Goal: Task Accomplishment & Management: Manage account settings

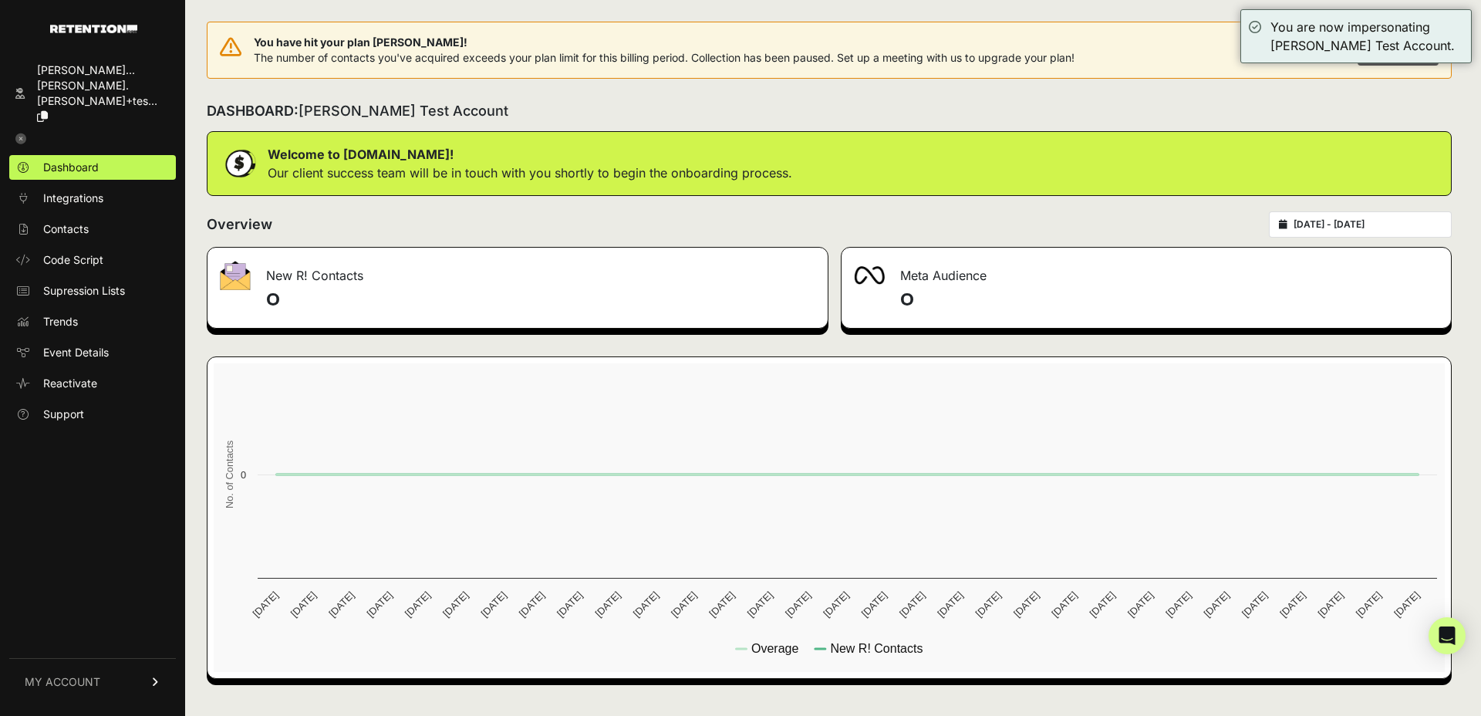
click at [54, 672] on link "MY ACCOUNT" at bounding box center [92, 681] width 167 height 47
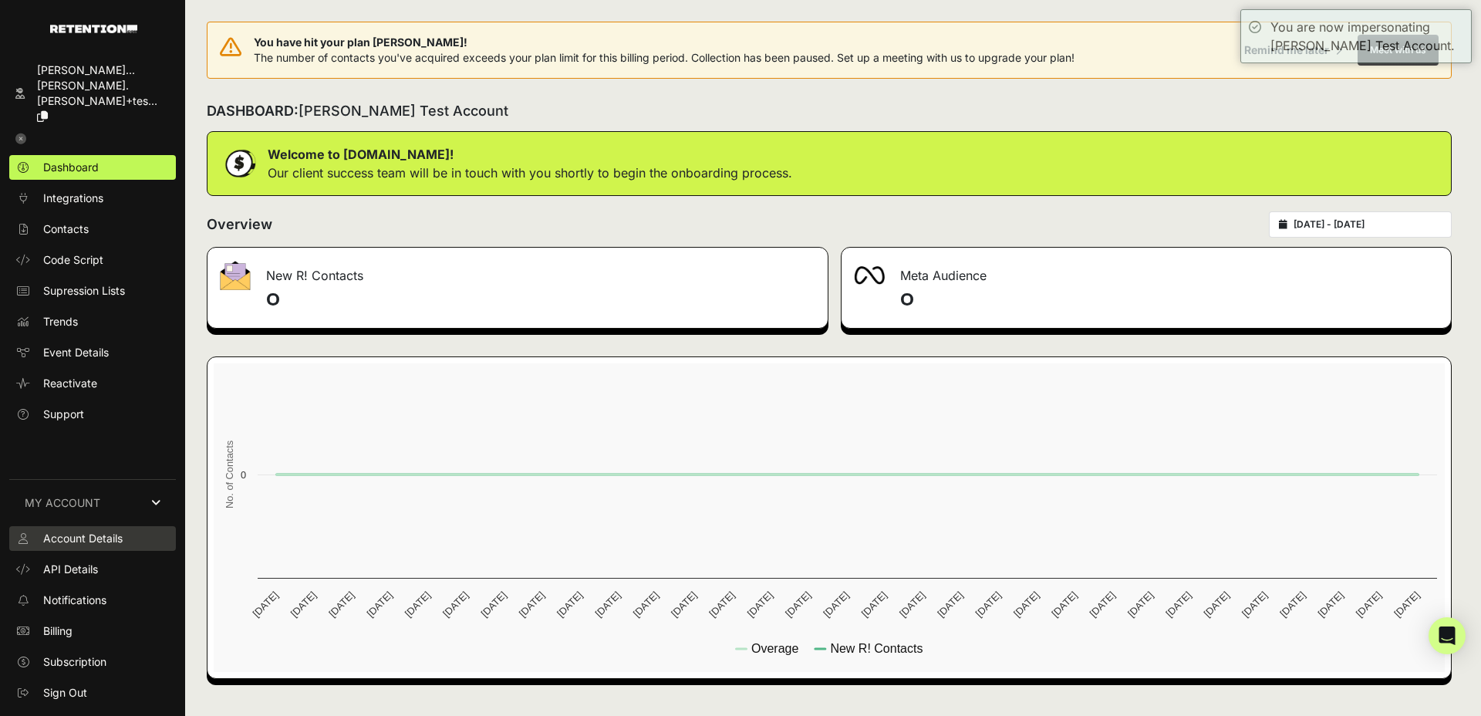
click at [78, 532] on span "Account Details" at bounding box center [82, 538] width 79 height 15
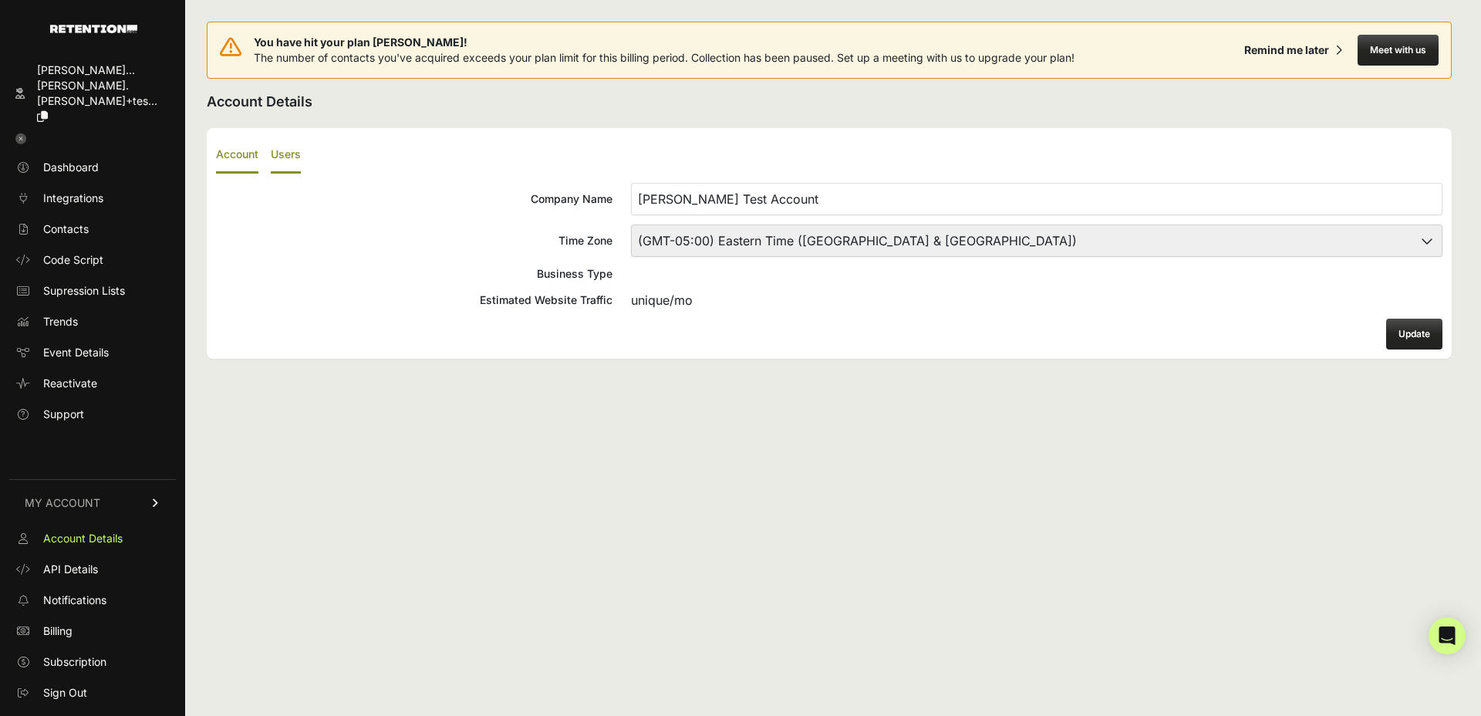
click at [284, 157] on label "Users" at bounding box center [286, 155] width 30 height 36
click at [0, 0] on input "Users" at bounding box center [0, 0] width 0 height 0
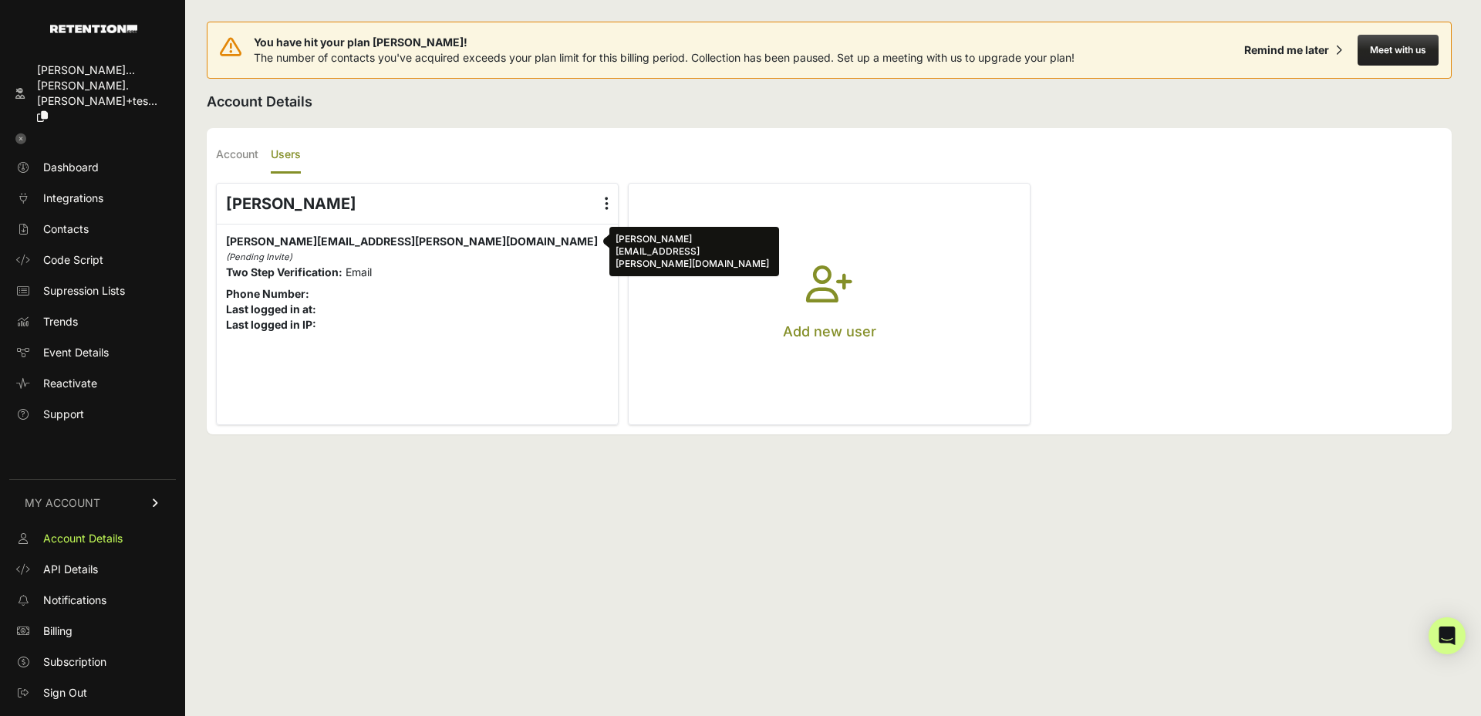
click at [291, 245] on span "chris.shaffer+testaccount@hannaandersson.com chris.shaffer+testaccount@hannaand…" at bounding box center [412, 240] width 372 height 13
click at [607, 198] on icon at bounding box center [607, 203] width 4 height 15
click at [0, 0] on input "radio" at bounding box center [0, 0] width 0 height 0
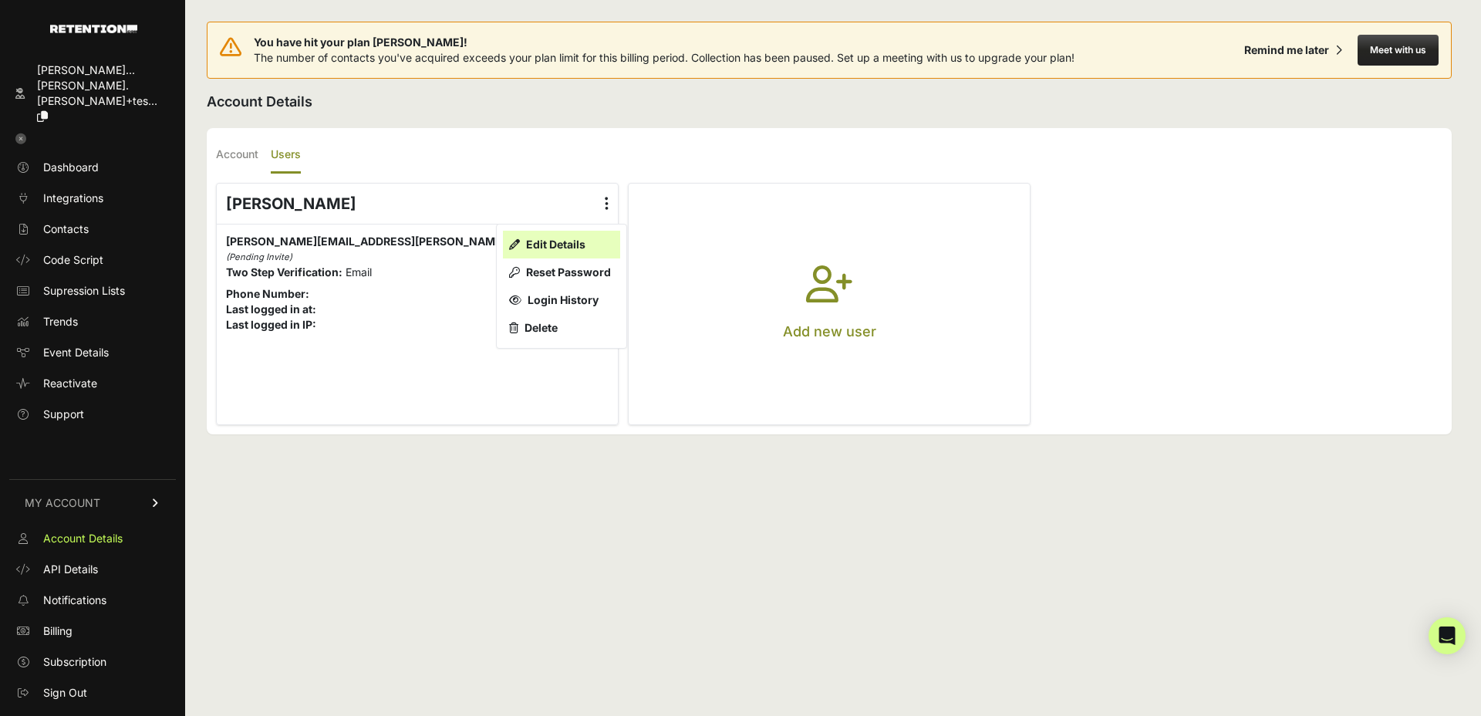
click at [549, 241] on link "Edit Details" at bounding box center [561, 245] width 117 height 28
click at [781, 243] on button "Add new user" at bounding box center [829, 304] width 401 height 241
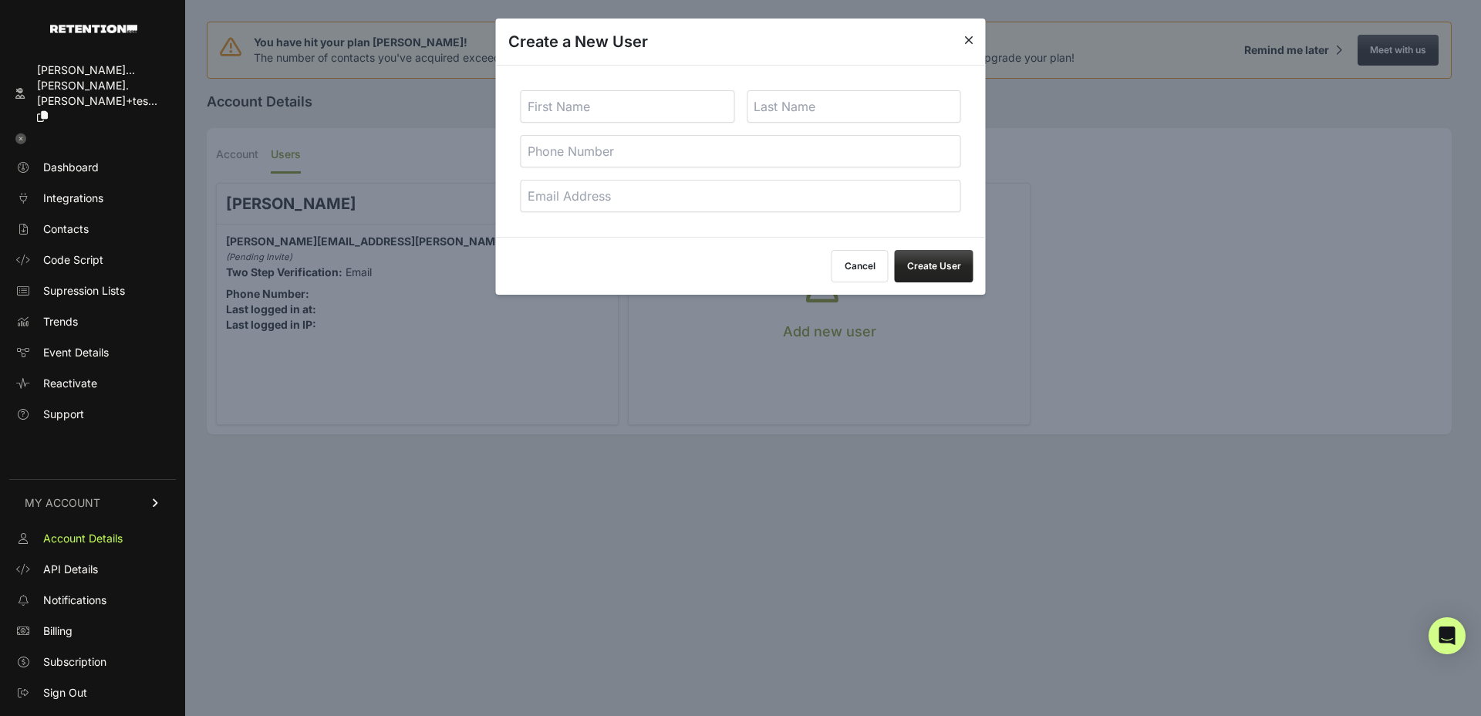
click at [574, 197] on input "email" at bounding box center [741, 196] width 440 height 32
type input "[PERSON_NAME][EMAIL_ADDRESS][PERSON_NAME][DOMAIN_NAME]"
click at [585, 99] on input "text" at bounding box center [628, 106] width 214 height 32
type input "Chris"
type input "Shaffer"
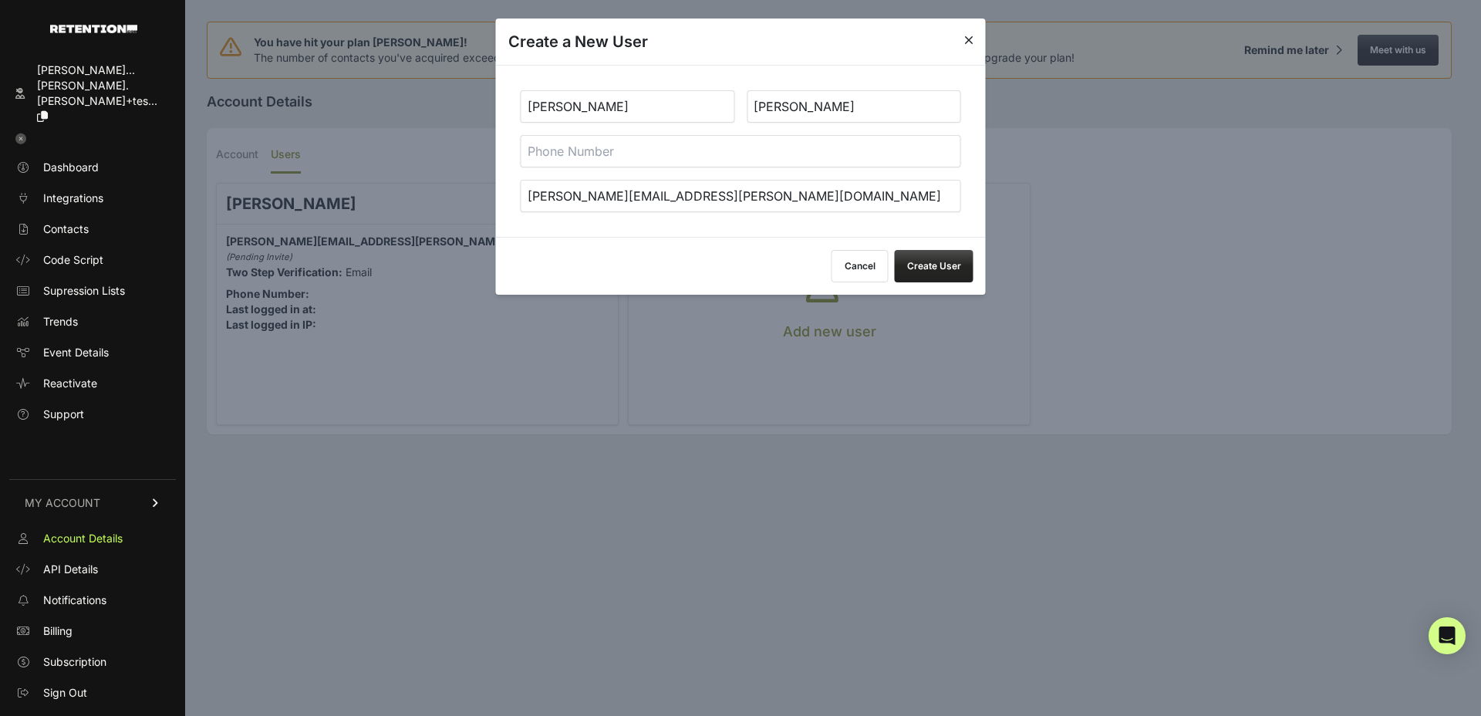
click at [929, 261] on button "Create User" at bounding box center [934, 266] width 79 height 32
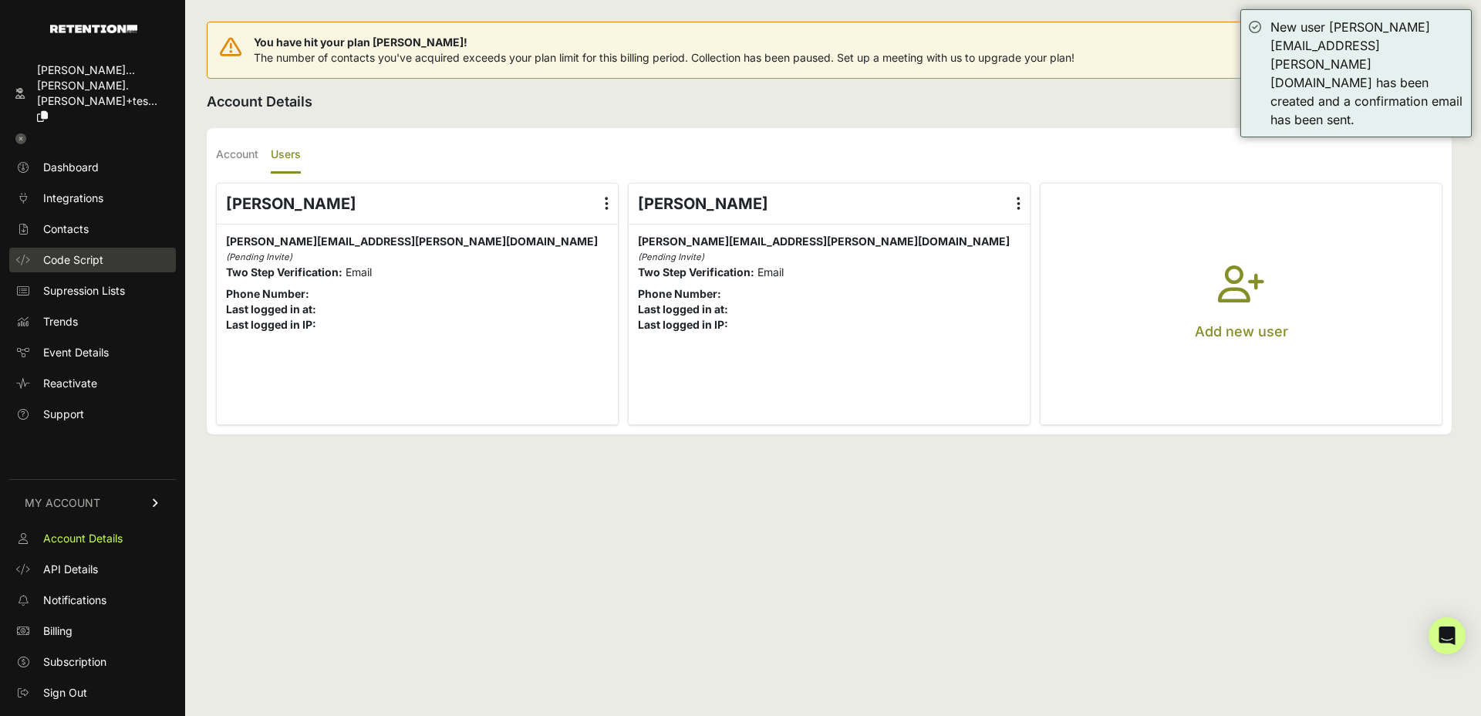
click at [69, 252] on span "Code Script" at bounding box center [73, 259] width 60 height 15
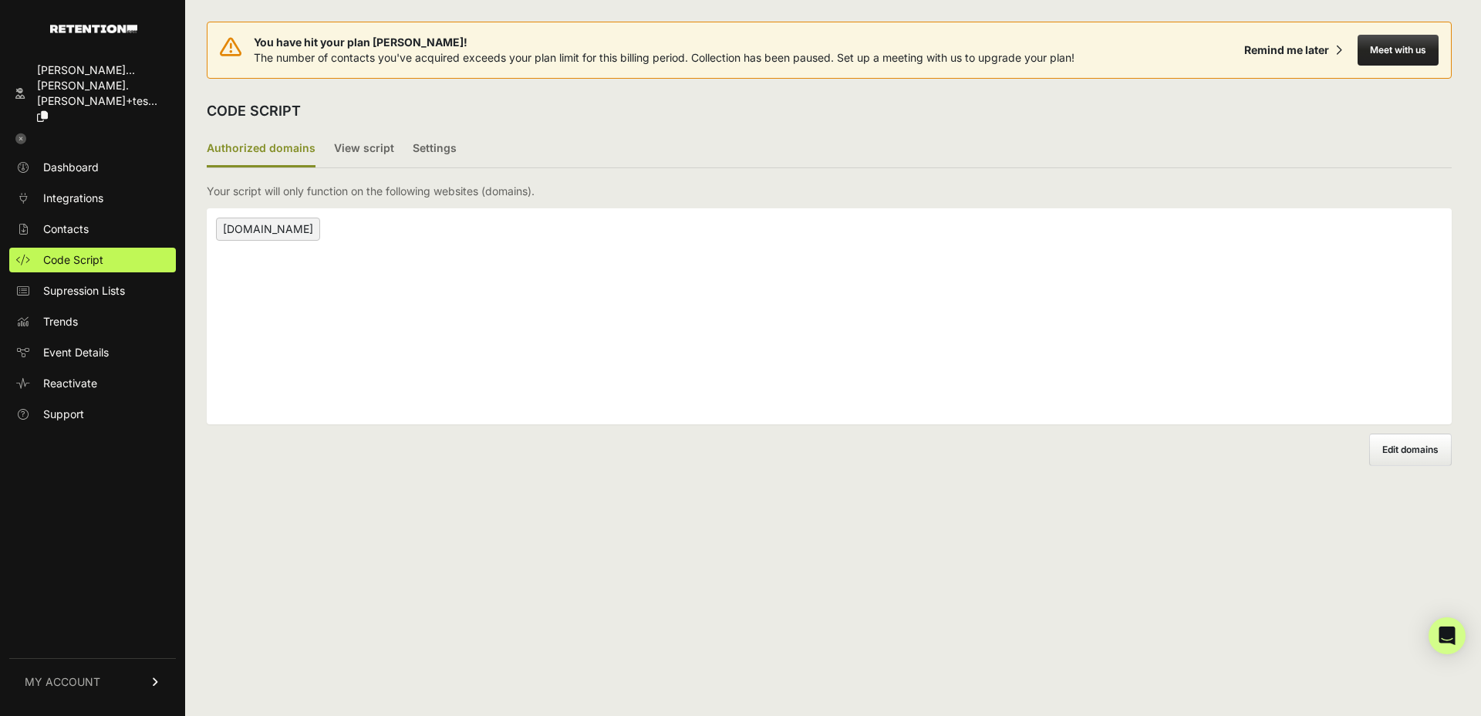
click at [356, 168] on div "Authorized domains View script Settings 2/3 Install script View, install and te…" at bounding box center [829, 298] width 1245 height 335
click at [356, 150] on label "View script" at bounding box center [364, 149] width 60 height 36
click at [0, 0] on input "View script" at bounding box center [0, 0] width 0 height 0
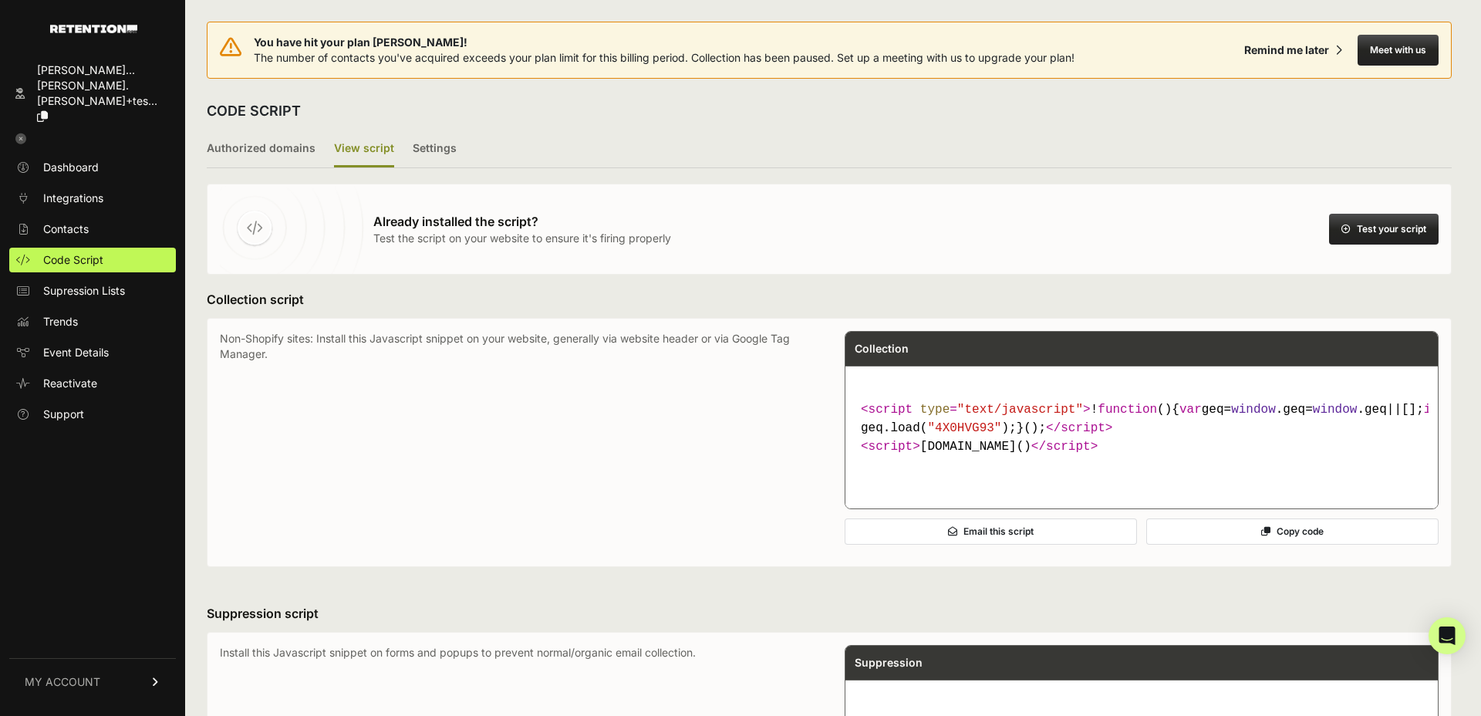
click at [964, 435] on span ""4X0HVG93"" at bounding box center [964, 428] width 74 height 14
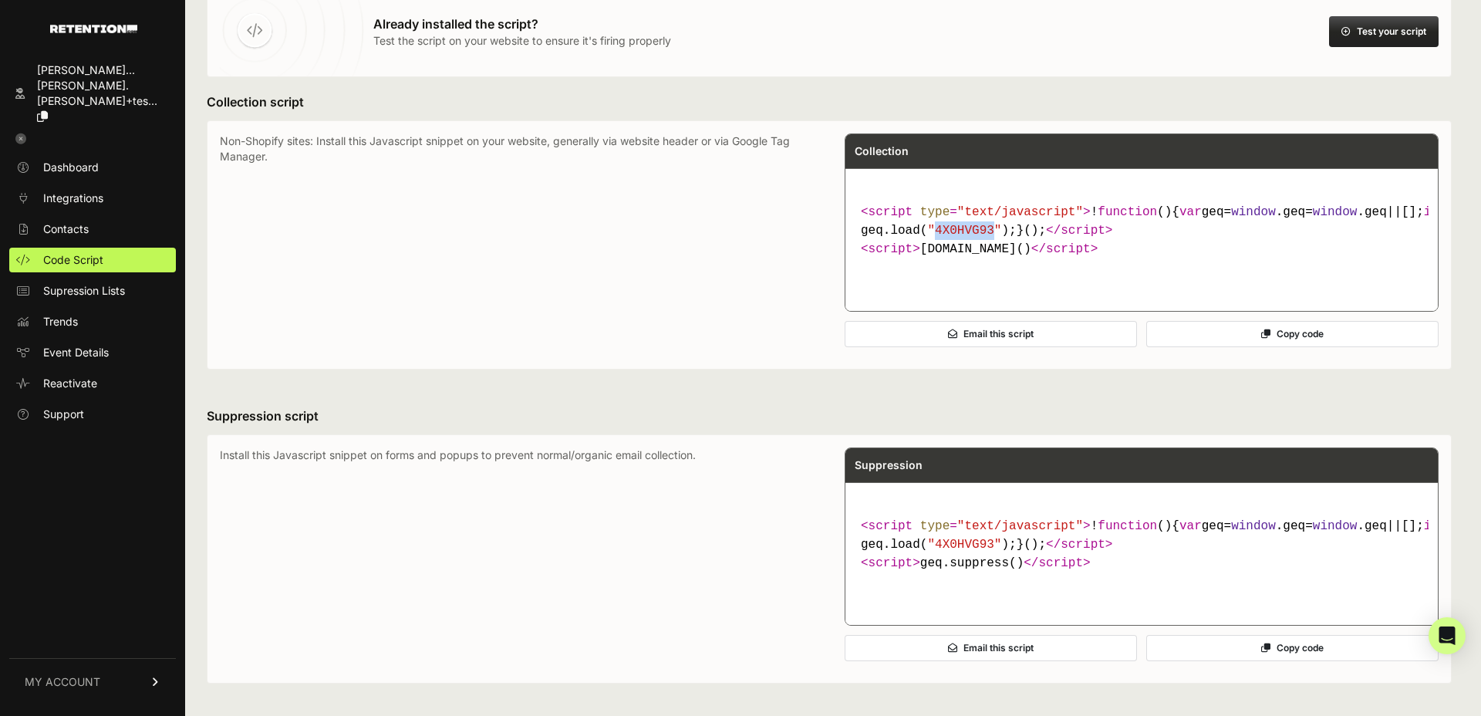
scroll to position [193, 0]
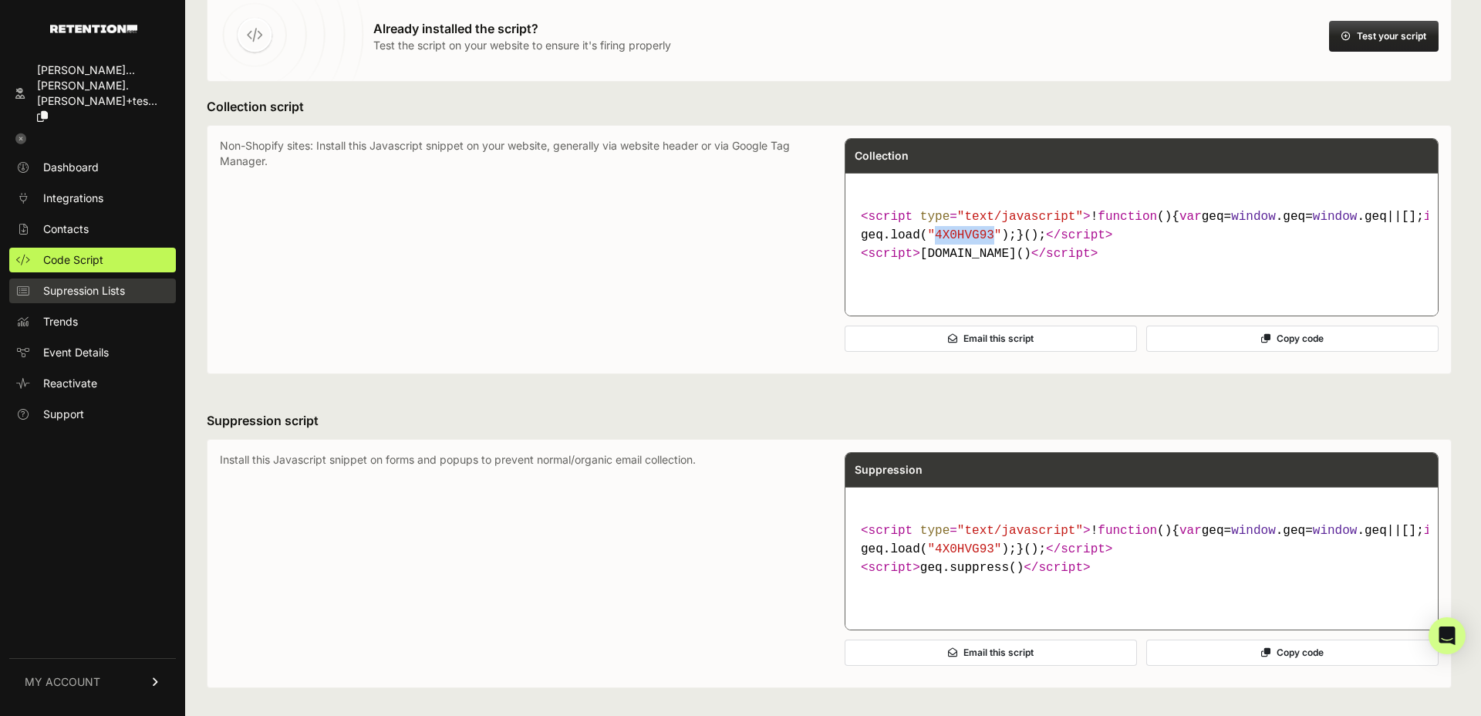
click at [78, 278] on link "Supression Lists" at bounding box center [92, 290] width 167 height 25
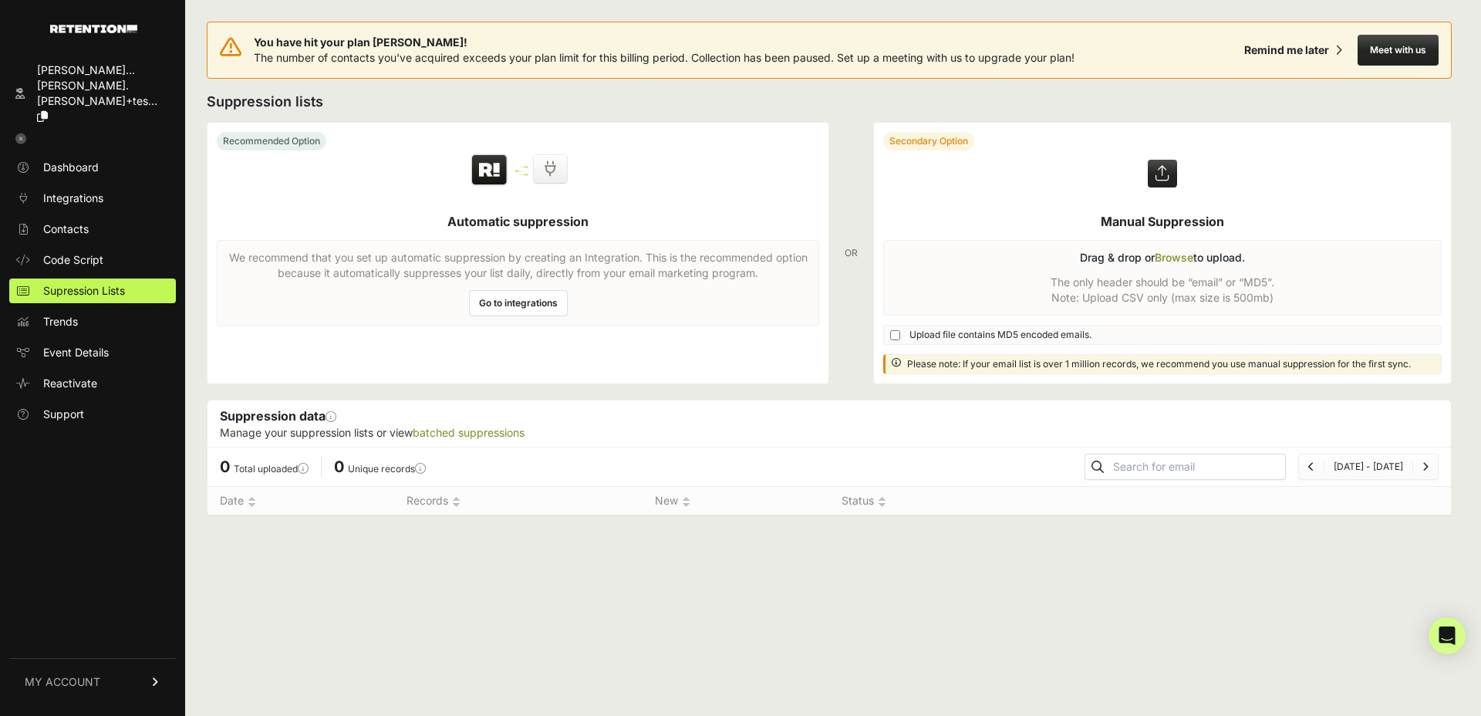
click at [60, 686] on span "MY ACCOUNT" at bounding box center [63, 681] width 76 height 15
click at [106, 424] on div "[PERSON_NAME]... [PERSON_NAME].[PERSON_NAME]+tes... Dashboard Integrations Cont…" at bounding box center [92, 382] width 185 height 666
click at [162, 499] on link "MY ACCOUNT" at bounding box center [92, 502] width 167 height 47
click at [19, 133] on icon at bounding box center [20, 138] width 11 height 11
